Goal: Task Accomplishment & Management: Manage account settings

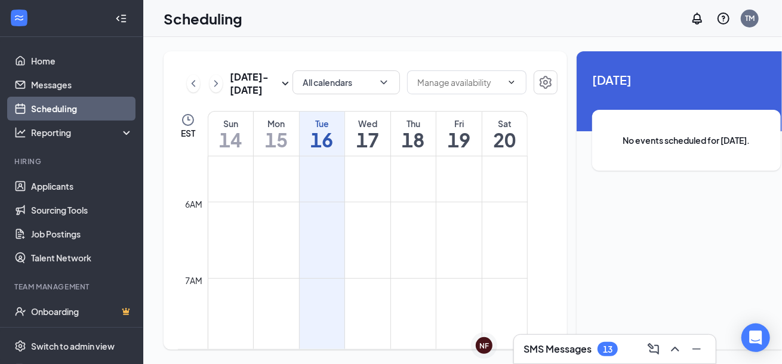
scroll to position [407, 0]
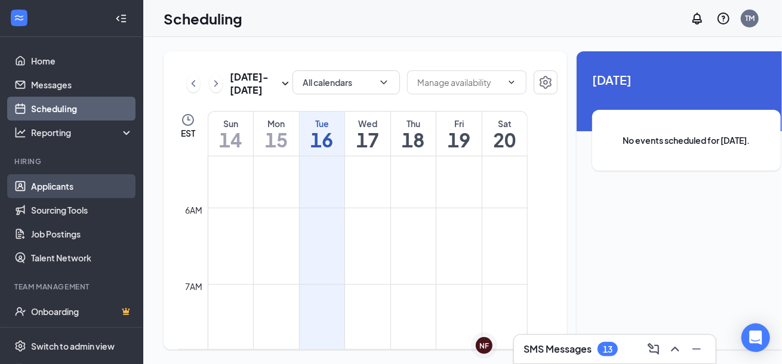
click at [61, 174] on link "Applicants" at bounding box center [82, 186] width 102 height 24
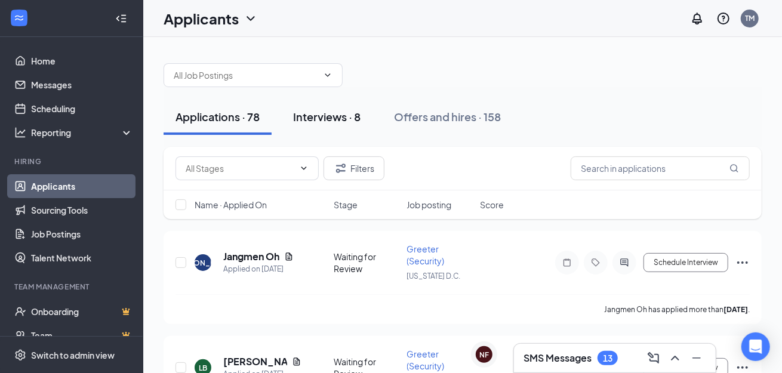
click at [350, 121] on div "Interviews · 8" at bounding box center [326, 116] width 67 height 15
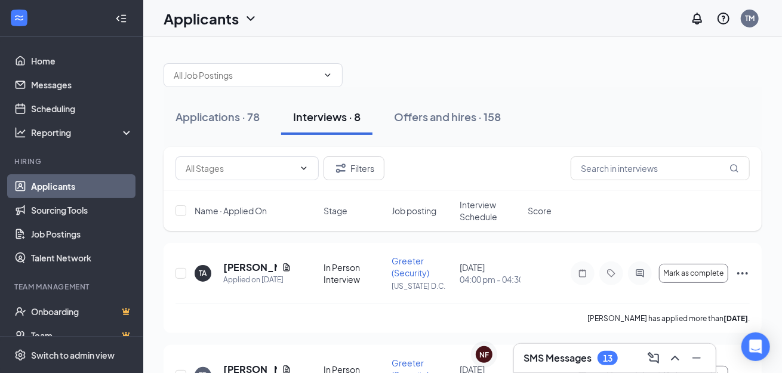
click at [583, 367] on div "SMS Messages 13" at bounding box center [614, 357] width 183 height 19
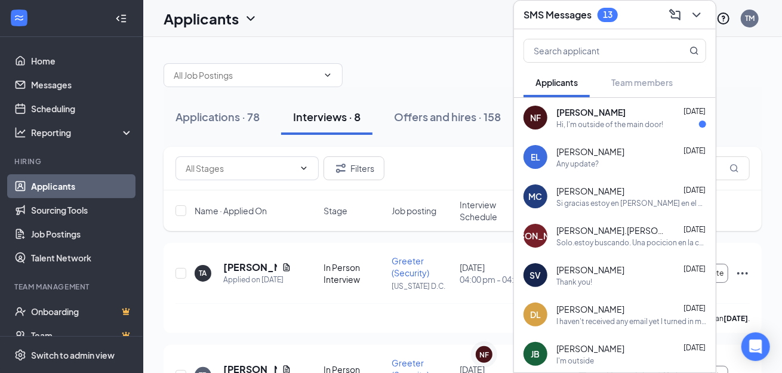
click at [604, 116] on span "[PERSON_NAME]" at bounding box center [590, 112] width 69 height 12
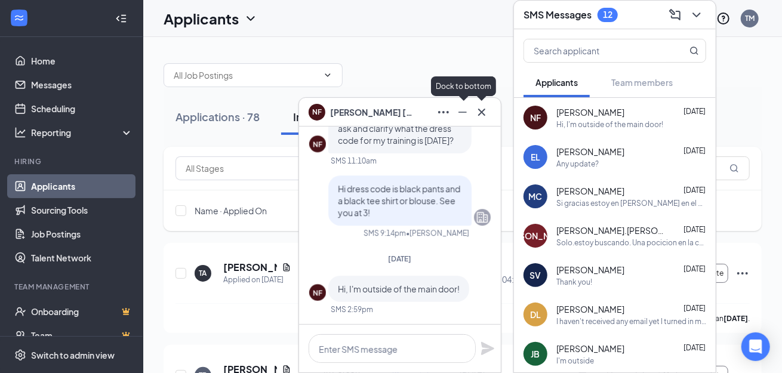
click at [484, 110] on icon "Cross" at bounding box center [481, 111] width 7 height 7
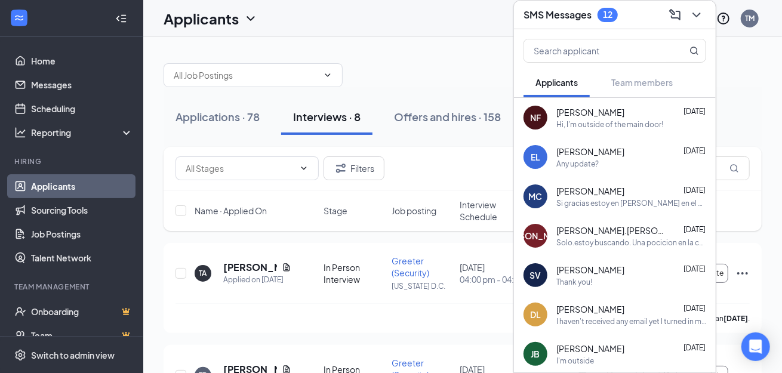
click at [542, 20] on h3 "SMS Messages" at bounding box center [557, 14] width 68 height 13
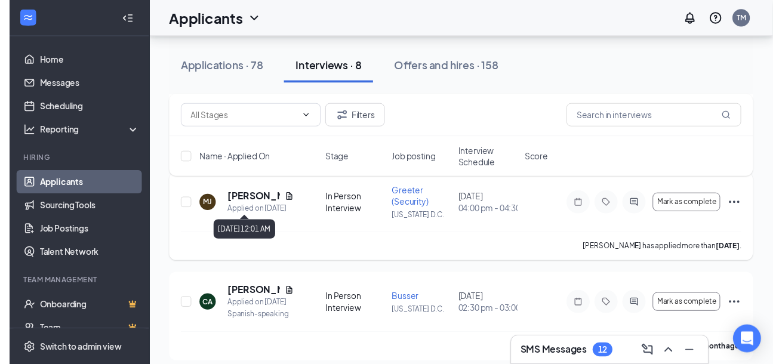
scroll to position [436, 0]
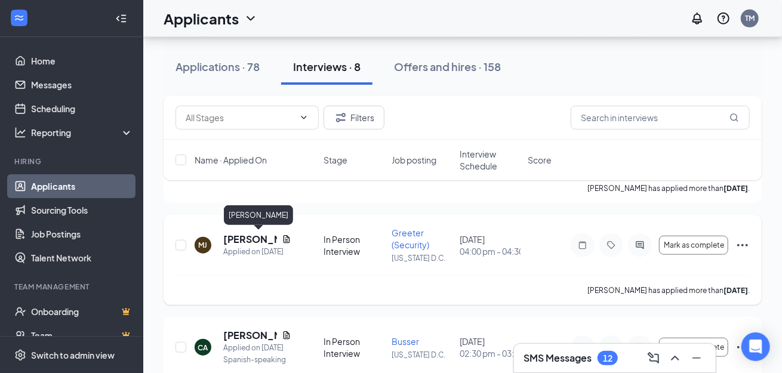
click at [244, 236] on h5 "[PERSON_NAME]" at bounding box center [250, 239] width 54 height 13
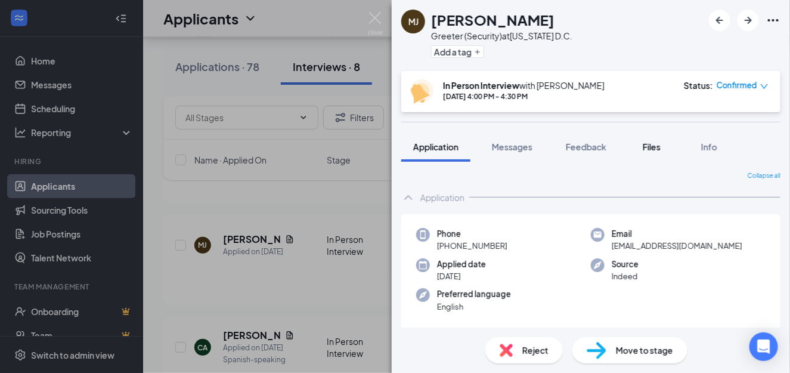
click at [647, 141] on div "Files" at bounding box center [652, 147] width 24 height 12
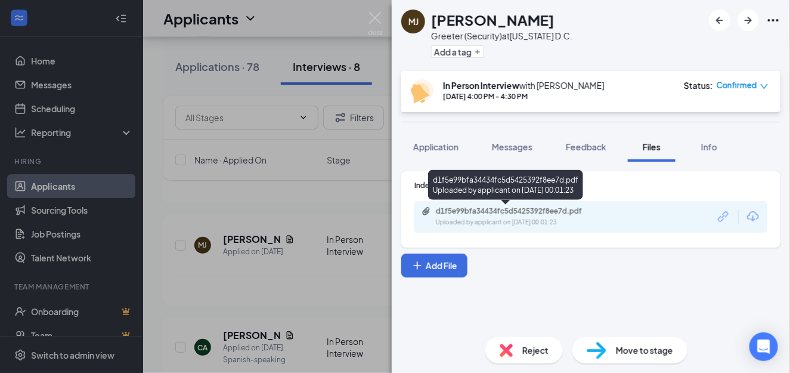
click at [489, 211] on div "d1f5e99bfa34434fc5d5425392f8ee7d.pdf" at bounding box center [519, 211] width 167 height 10
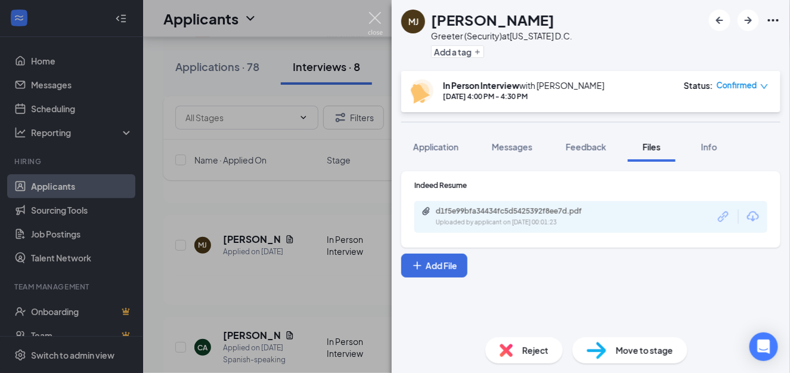
click at [379, 21] on img at bounding box center [375, 23] width 15 height 23
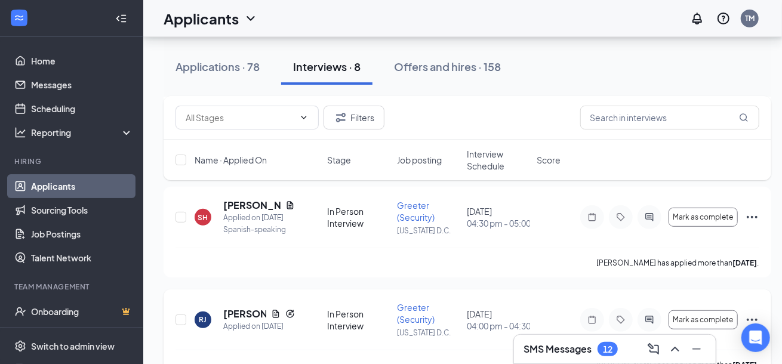
scroll to position [257, 0]
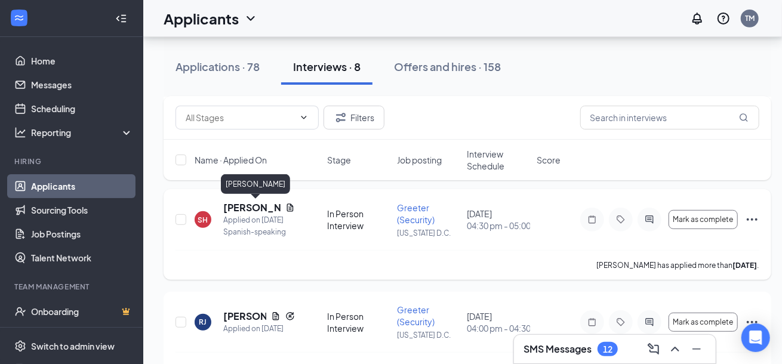
click at [238, 206] on h5 "[PERSON_NAME]" at bounding box center [251, 207] width 57 height 13
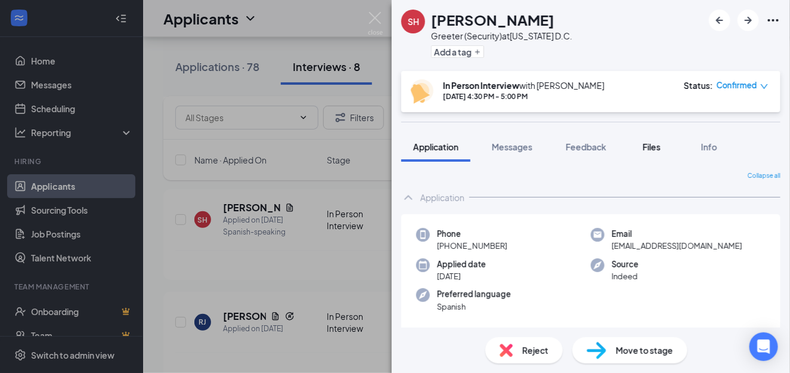
click at [645, 152] on div "Files" at bounding box center [652, 147] width 24 height 12
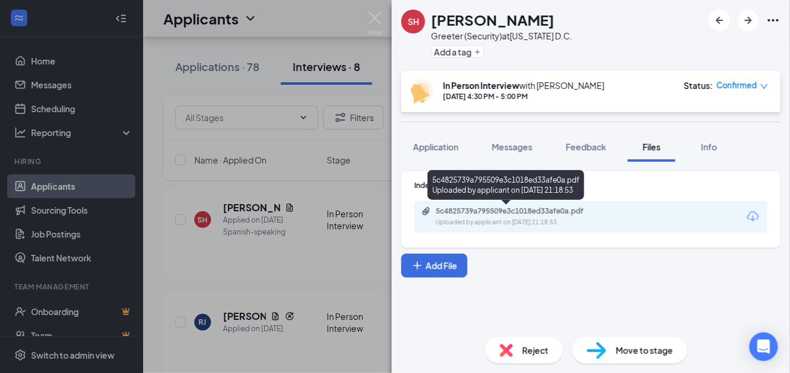
click at [571, 221] on div "Uploaded by applicant on [DATE] 21:18:53" at bounding box center [525, 223] width 179 height 10
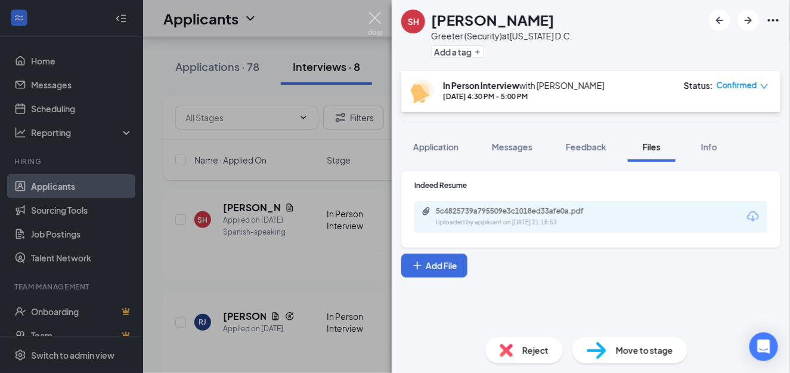
click at [379, 18] on img at bounding box center [375, 23] width 15 height 23
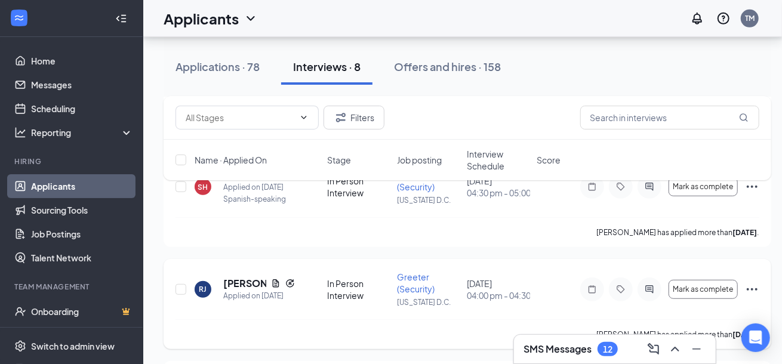
scroll to position [257, 0]
